Goal: Information Seeking & Learning: Learn about a topic

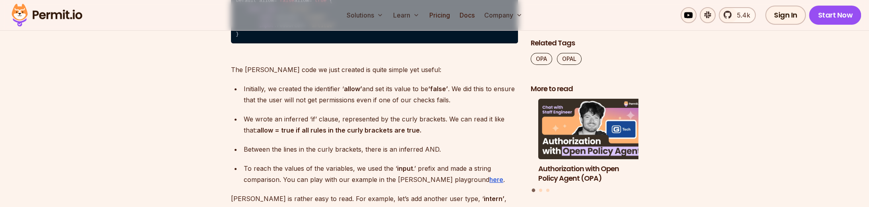
scroll to position [3065, 0]
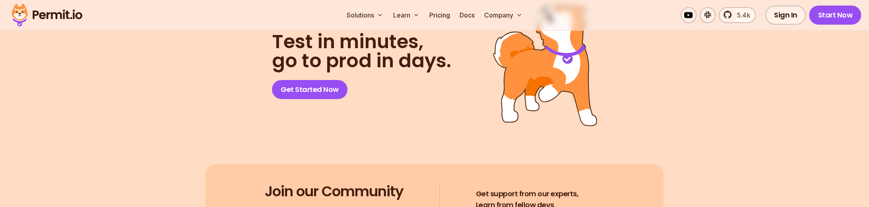
click at [611, 120] on div "Test in minutes, go to prod in days. Get Started Now Join our Community 2841 Me…" at bounding box center [434, 132] width 458 height 254
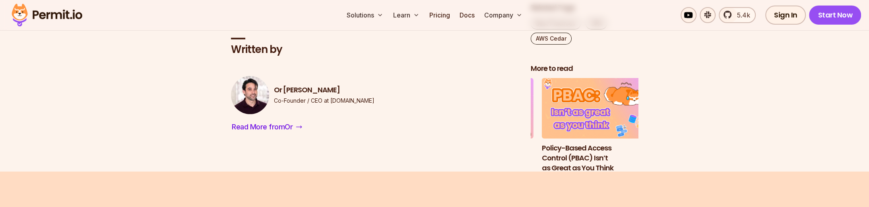
scroll to position [2315, 0]
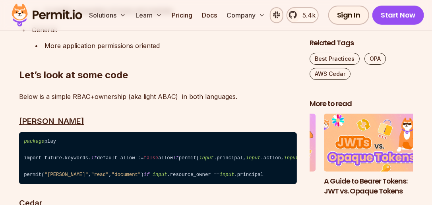
scroll to position [2702, 0]
